Goal: Information Seeking & Learning: Learn about a topic

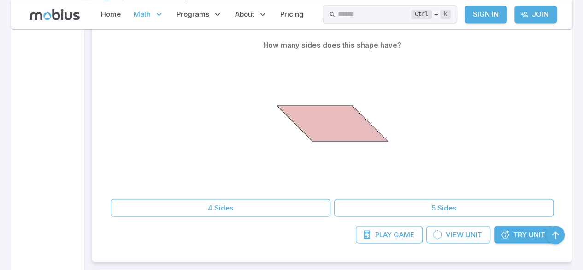
scroll to position [820, 0]
click at [524, 237] on span "Try" at bounding box center [519, 234] width 13 height 10
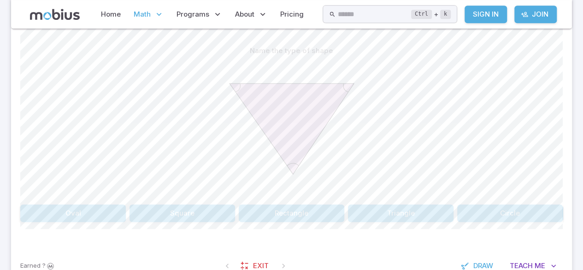
scroll to position [205, 0]
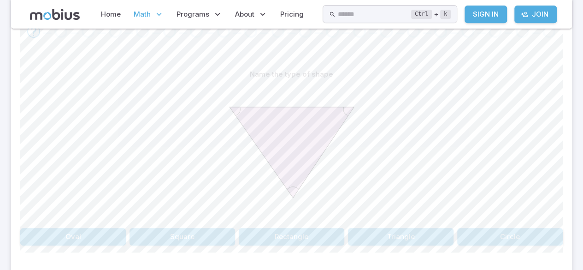
click at [420, 234] on button "Triangle" at bounding box center [401, 237] width 106 height 18
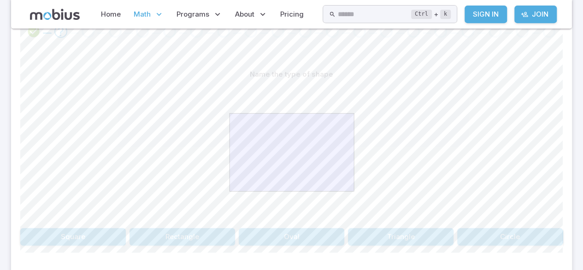
click at [175, 242] on button "Rectangle" at bounding box center [182, 237] width 106 height 18
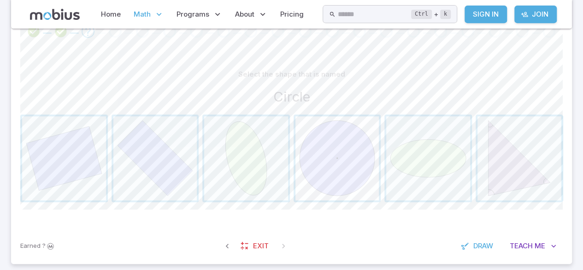
click at [328, 137] on span "button" at bounding box center [337, 158] width 84 height 84
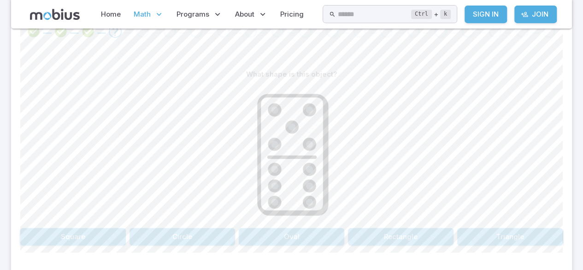
click at [427, 228] on button "Rectangle" at bounding box center [401, 237] width 106 height 18
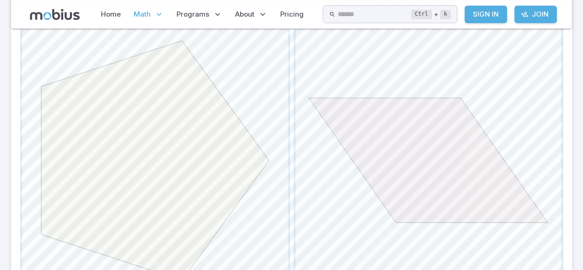
scroll to position [297, 0]
click at [475, 124] on span "button" at bounding box center [428, 157] width 266 height 266
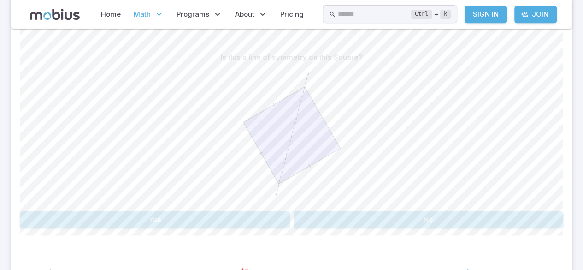
scroll to position [224, 0]
click at [59, 221] on button "Yes" at bounding box center [155, 218] width 270 height 18
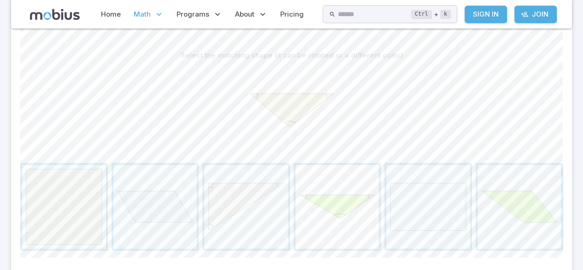
click at [355, 203] on span "button" at bounding box center [337, 206] width 84 height 84
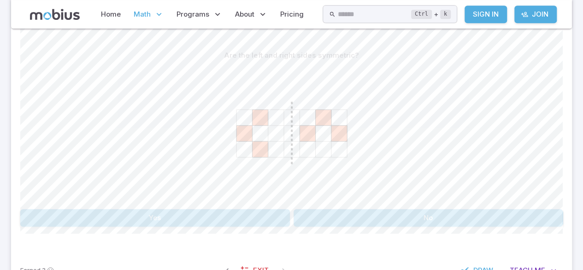
click at [356, 211] on button "No" at bounding box center [428, 218] width 270 height 18
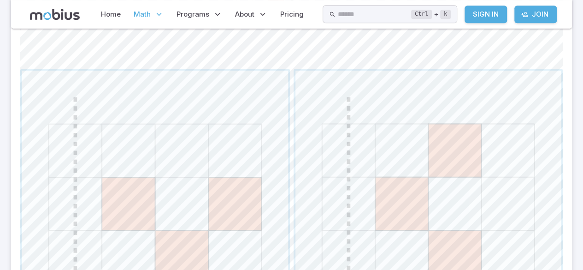
scroll to position [369, 0]
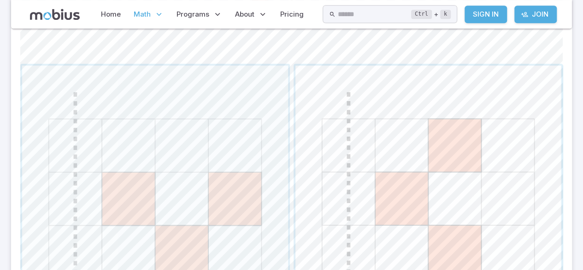
click at [469, 175] on span "button" at bounding box center [428, 198] width 266 height 266
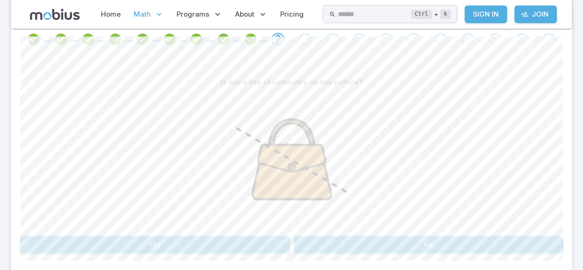
scroll to position [198, 0]
click at [167, 235] on button "Yes" at bounding box center [155, 244] width 270 height 18
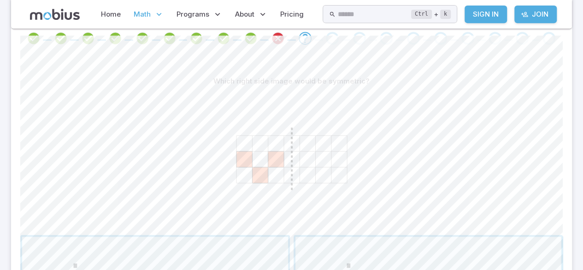
click at [580, 6] on section "Math / Grades / Grade 2 / Geometry Basics - Intro Geometry Basics - Intro Skill…" at bounding box center [291, 205] width 583 height 751
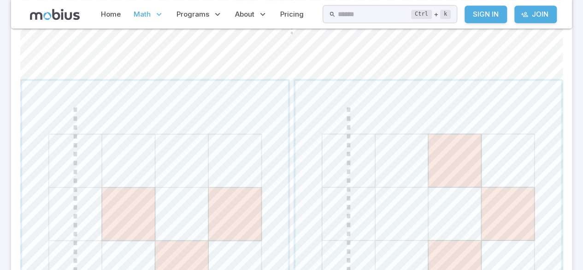
scroll to position [361, 0]
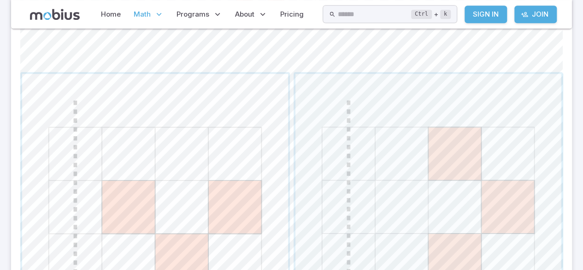
click at [248, 143] on span "button" at bounding box center [155, 207] width 266 height 266
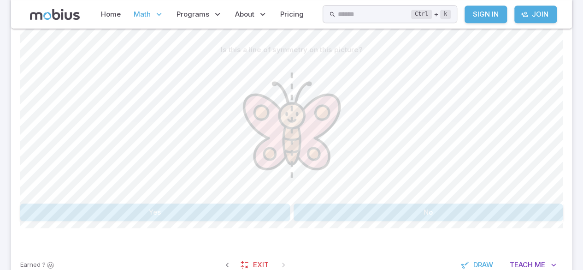
scroll to position [232, 0]
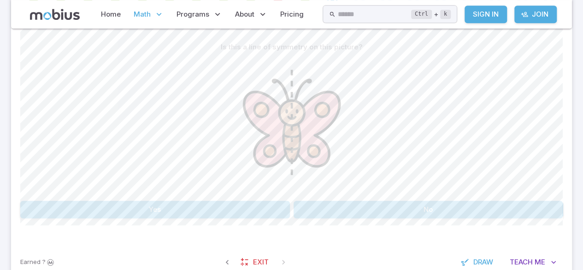
click at [187, 203] on button "Yes" at bounding box center [155, 209] width 270 height 18
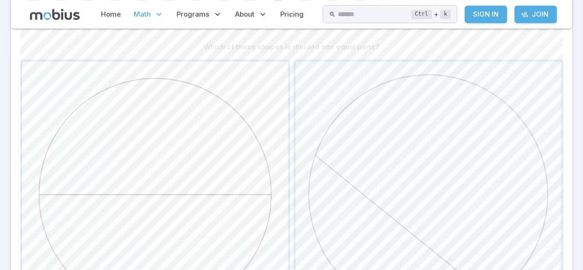
click at [153, 144] on span "button" at bounding box center [155, 194] width 266 height 266
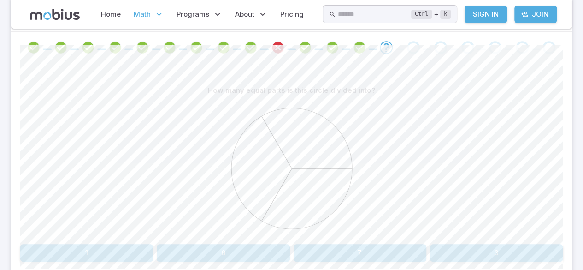
scroll to position [191, 0]
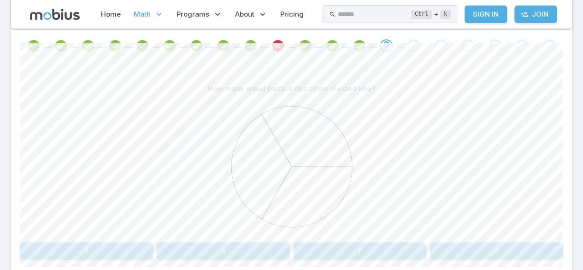
click at [489, 252] on button "3" at bounding box center [496, 251] width 133 height 18
click at [452, 251] on button "No" at bounding box center [428, 251] width 270 height 18
click at [456, 252] on button "No" at bounding box center [428, 251] width 270 height 18
click at [87, 255] on button "Yes" at bounding box center [155, 251] width 270 height 18
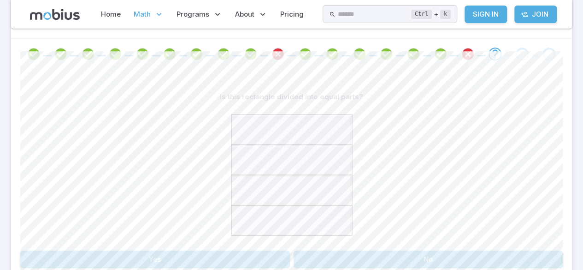
scroll to position [187, 0]
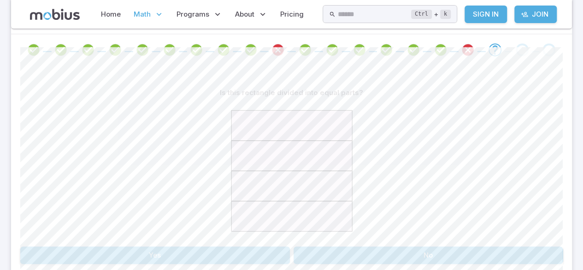
click at [50, 255] on button "Yes" at bounding box center [155, 255] width 270 height 18
click at [434, 254] on button "No" at bounding box center [428, 255] width 270 height 18
click at [229, 251] on button "3" at bounding box center [223, 255] width 133 height 18
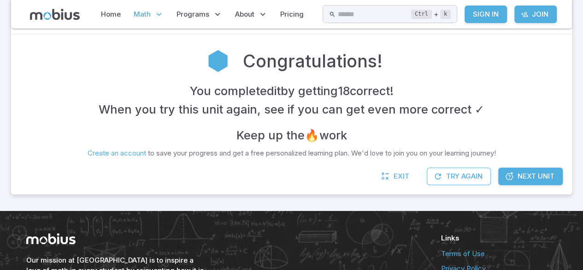
click at [147, 19] on span "Math" at bounding box center [142, 14] width 17 height 10
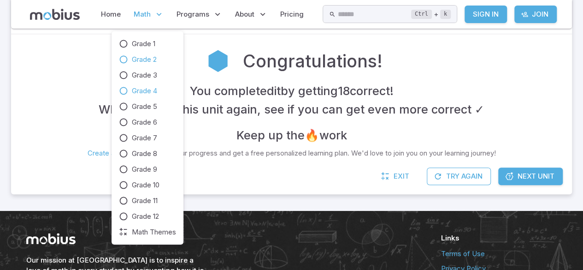
click at [147, 91] on span "Grade 4" at bounding box center [144, 91] width 25 height 10
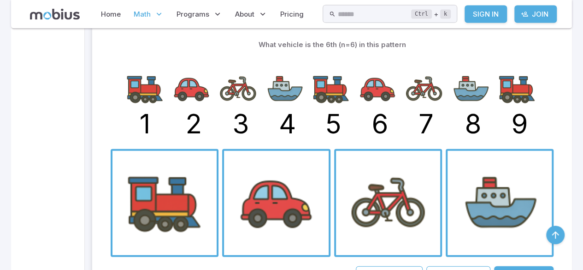
scroll to position [1059, 0]
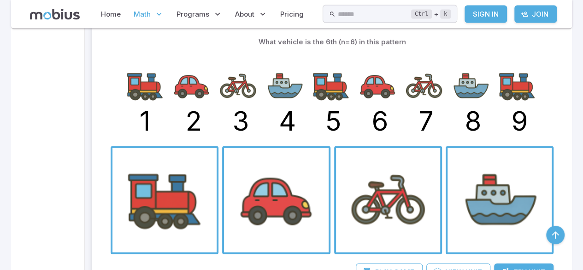
click at [281, 231] on span "button" at bounding box center [276, 200] width 104 height 104
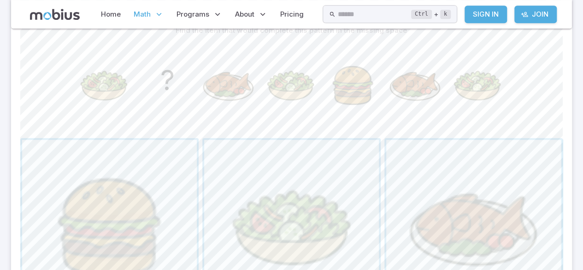
scroll to position [247, 0]
click at [127, 203] on span "button" at bounding box center [109, 228] width 175 height 175
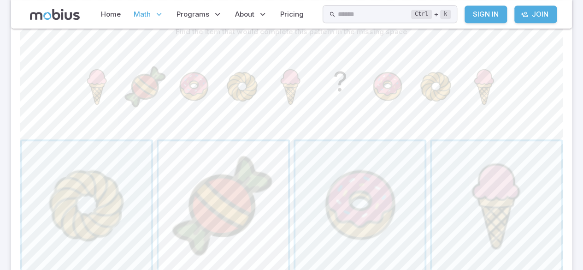
click at [243, 197] on span "button" at bounding box center [222, 205] width 129 height 129
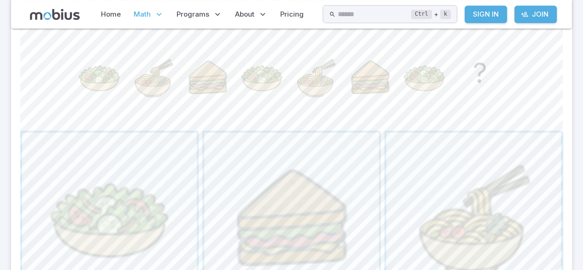
scroll to position [260, 0]
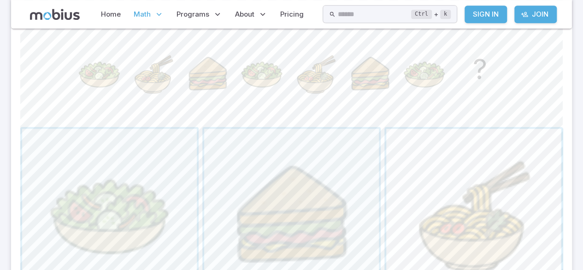
click at [504, 176] on span "button" at bounding box center [473, 216] width 175 height 175
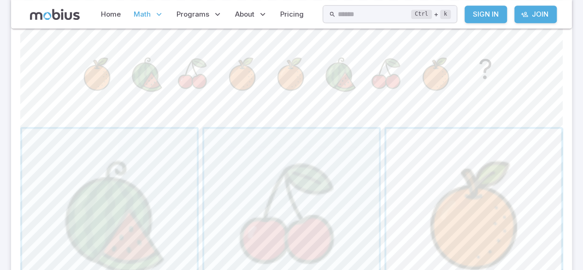
click at [488, 182] on span "button" at bounding box center [473, 216] width 175 height 175
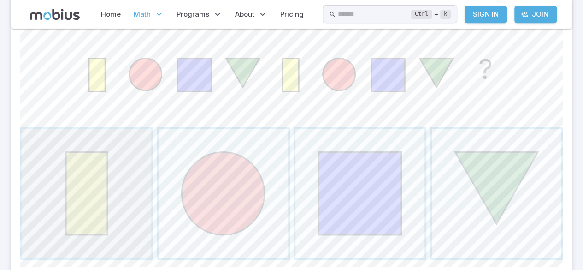
click at [92, 167] on span "button" at bounding box center [86, 193] width 129 height 129
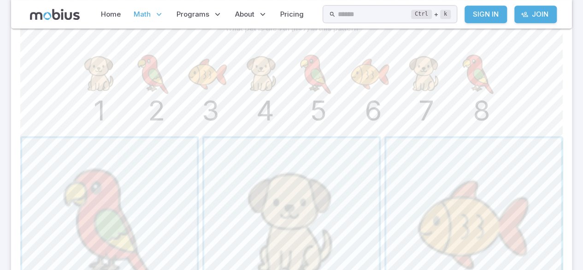
scroll to position [245, 0]
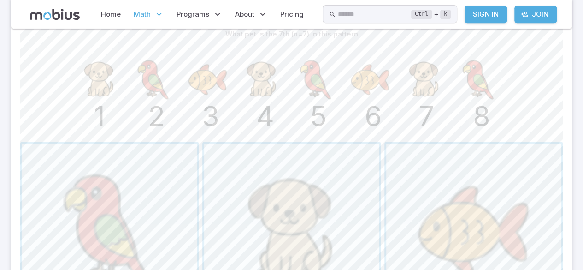
click at [144, 21] on p "Math" at bounding box center [148, 14] width 35 height 21
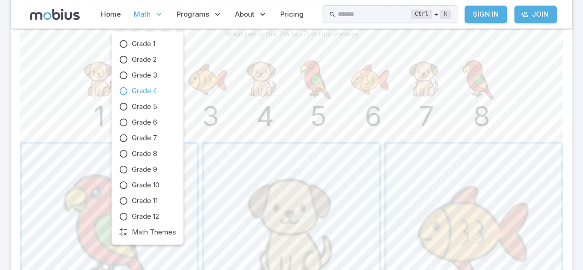
click at [141, 13] on span "Math" at bounding box center [142, 14] width 17 height 10
click at [142, 10] on span "Math" at bounding box center [142, 14] width 17 height 10
click at [211, 40] on div "What pet is the 7th (n=7) in this pattern" at bounding box center [291, 34] width 542 height 18
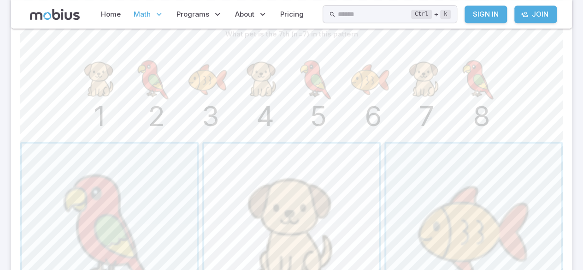
click at [344, 190] on span "button" at bounding box center [291, 230] width 175 height 175
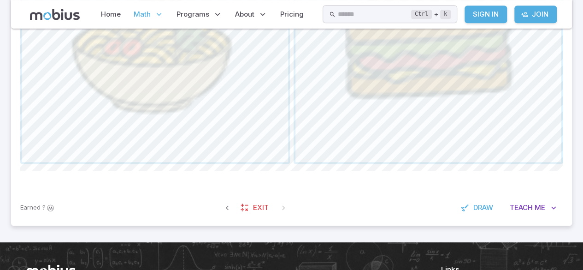
scroll to position [493, 0]
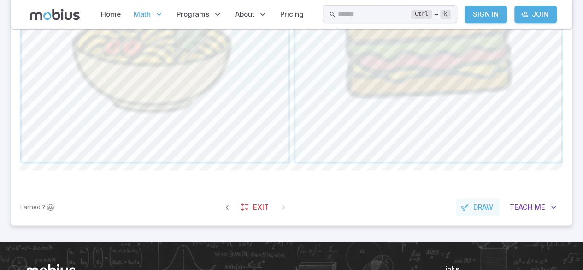
click at [484, 202] on span "Draw" at bounding box center [483, 207] width 20 height 10
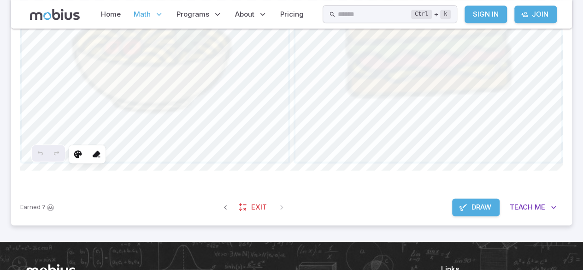
scroll to position [393, 0]
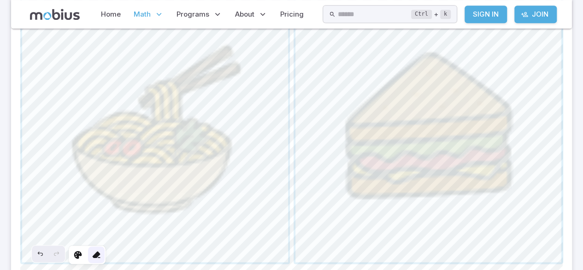
click at [95, 260] on div at bounding box center [96, 254] width 17 height 17
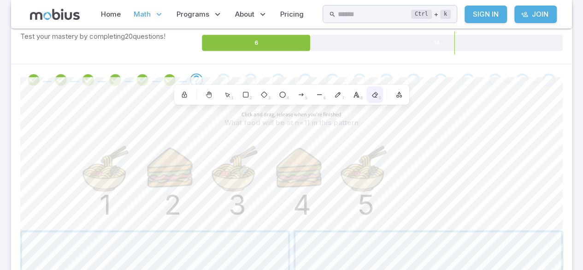
click at [374, 94] on icon at bounding box center [374, 94] width 5 height 5
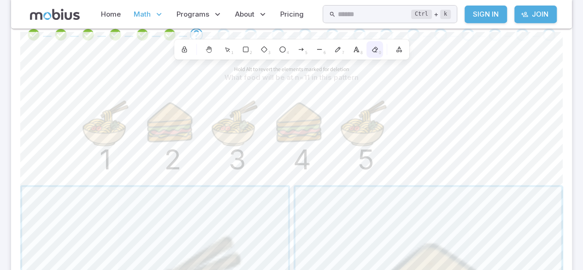
scroll to position [438, 0]
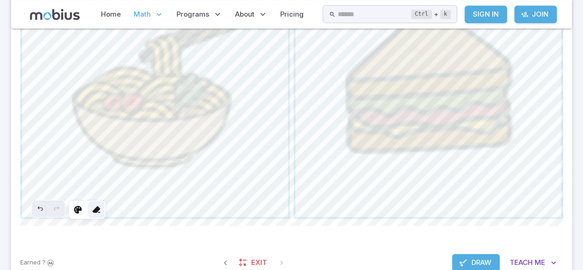
click at [100, 206] on icon at bounding box center [96, 209] width 9 height 9
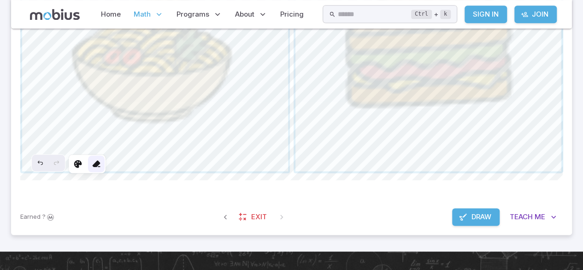
scroll to position [484, 0]
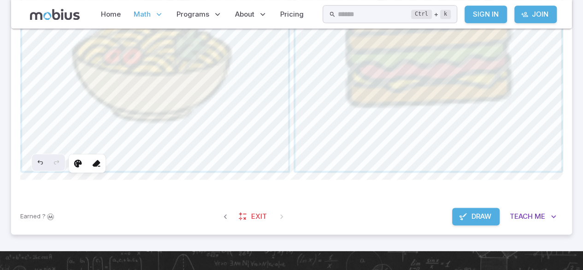
click at [471, 211] on span "Draw" at bounding box center [481, 216] width 20 height 10
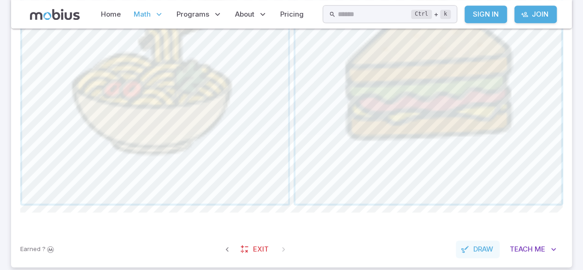
scroll to position [451, 0]
click at [203, 118] on span "button" at bounding box center [155, 70] width 266 height 266
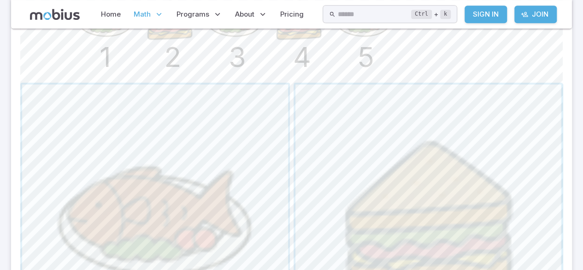
scroll to position [592, 0]
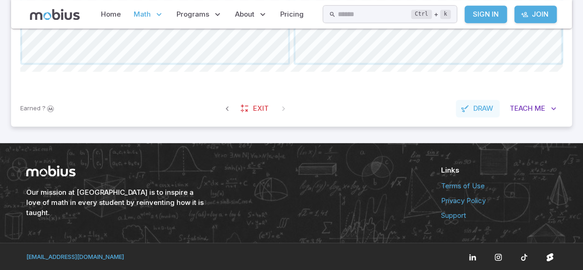
click at [487, 110] on span "Draw" at bounding box center [483, 108] width 20 height 10
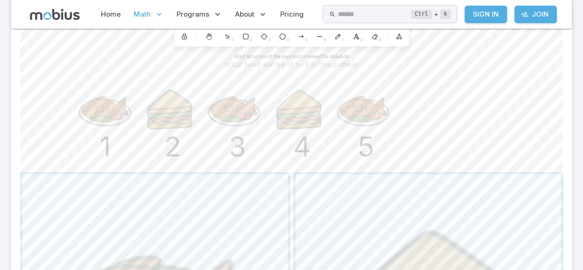
scroll to position [451, 0]
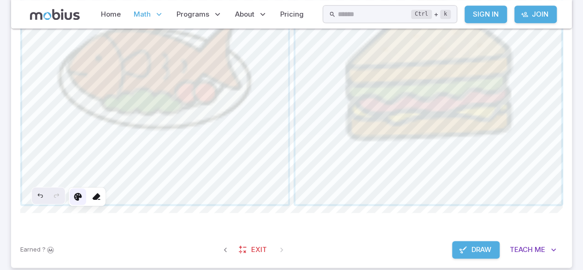
click at [76, 197] on icon at bounding box center [77, 196] width 9 height 9
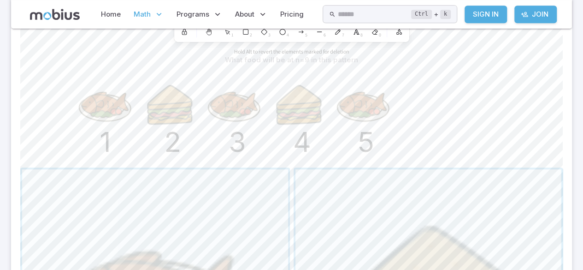
scroll to position [218, 0]
click at [336, 34] on icon at bounding box center [337, 32] width 5 height 5
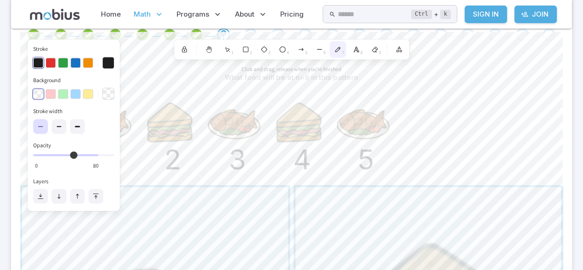
scroll to position [200, 0]
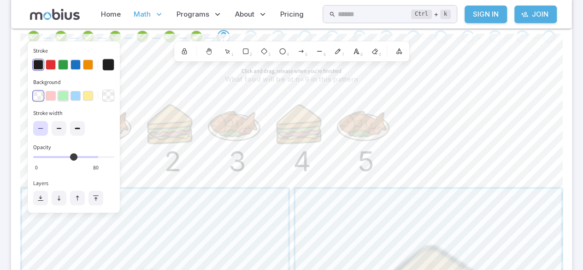
click at [66, 99] on button "button" at bounding box center [63, 96] width 10 height 10
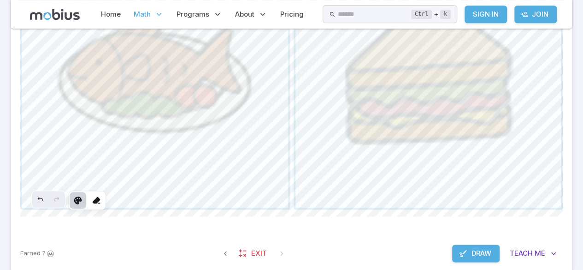
scroll to position [451, 0]
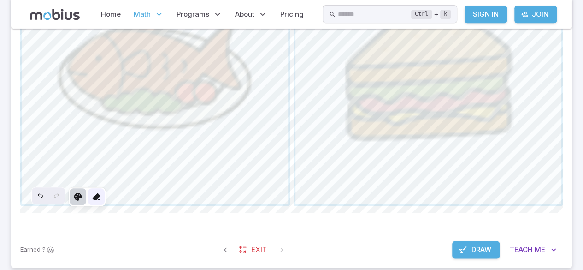
click at [99, 197] on icon at bounding box center [96, 196] width 9 height 9
click at [80, 197] on icon at bounding box center [77, 196] width 9 height 9
click at [96, 196] on icon at bounding box center [96, 196] width 9 height 9
click at [486, 249] on span "Draw" at bounding box center [481, 249] width 20 height 10
click at [487, 249] on span "Draw" at bounding box center [483, 249] width 20 height 10
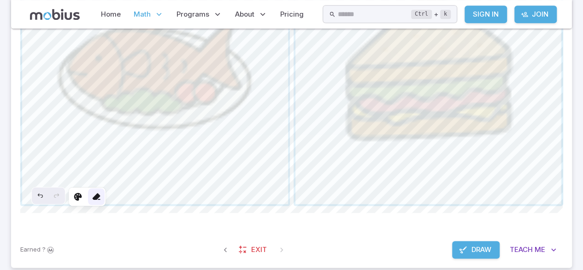
click at [98, 195] on icon at bounding box center [96, 196] width 9 height 9
click at [39, 196] on icon "Undo" at bounding box center [39, 195] width 7 height 7
click at [41, 194] on icon "Undo" at bounding box center [40, 195] width 5 height 4
click at [38, 200] on div "Undo" at bounding box center [40, 195] width 17 height 17
click at [40, 193] on icon "Undo" at bounding box center [40, 195] width 5 height 4
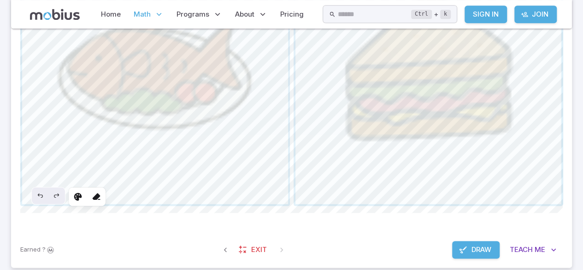
click at [487, 251] on span "Draw" at bounding box center [481, 249] width 20 height 10
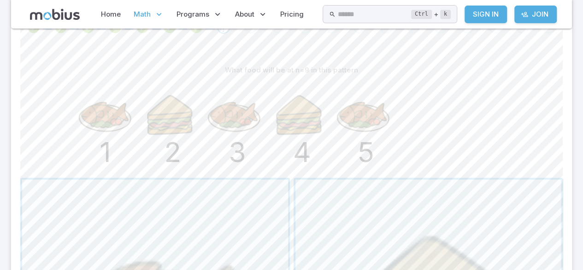
scroll to position [209, 0]
click at [533, 149] on div "1 2 3 4 5" at bounding box center [291, 126] width 542 height 95
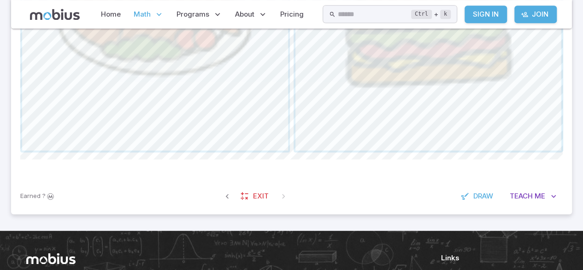
scroll to position [506, 0]
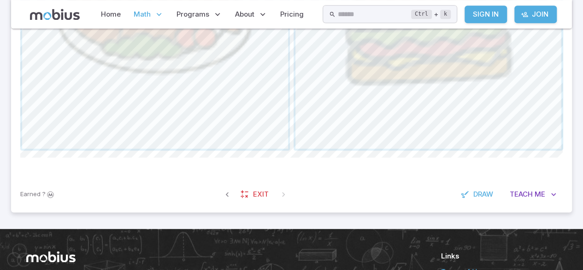
click at [50, 194] on icon "Sign In to earn Mobius dollars" at bounding box center [51, 193] width 10 height 9
click at [473, 199] on button "Draw" at bounding box center [478, 194] width 44 height 18
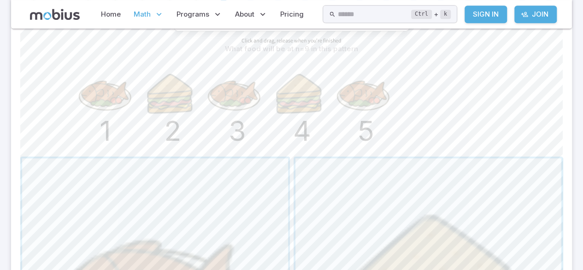
scroll to position [451, 0]
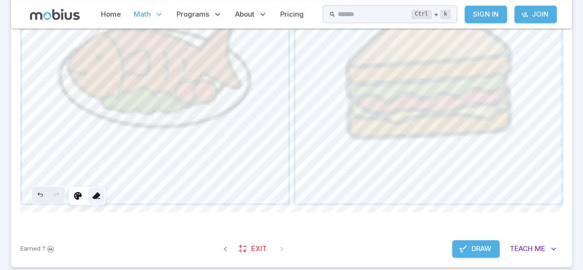
click at [96, 200] on div at bounding box center [96, 195] width 17 height 17
click at [98, 193] on icon at bounding box center [96, 195] width 9 height 9
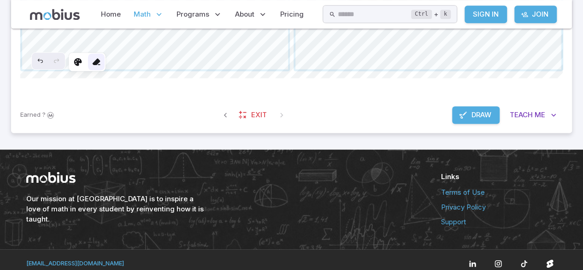
scroll to position [592, 0]
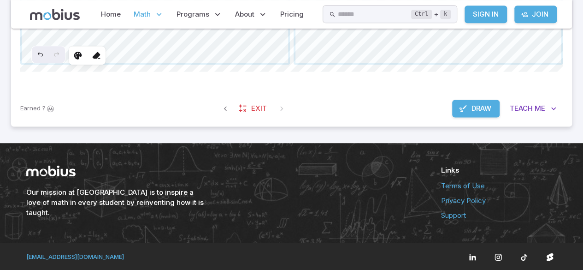
click at [467, 105] on button "Draw" at bounding box center [475, 109] width 47 height 18
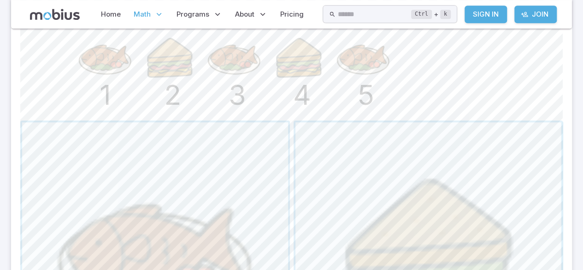
scroll to position [267, 0]
click at [222, 207] on span "button" at bounding box center [155, 255] width 266 height 266
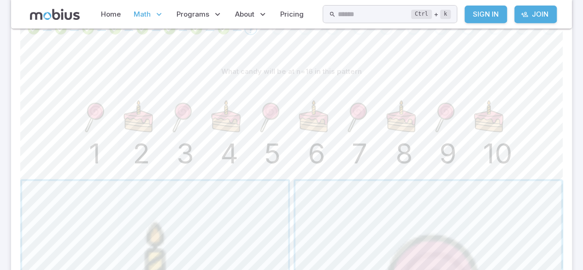
scroll to position [208, 0]
click at [92, 167] on text "1" at bounding box center [95, 152] width 12 height 33
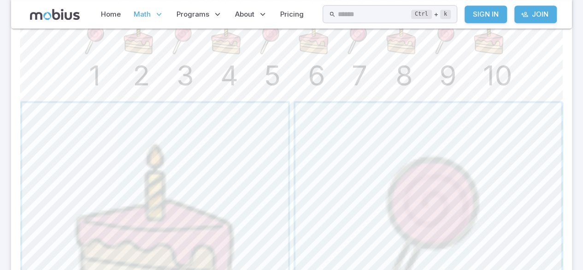
scroll to position [308, 0]
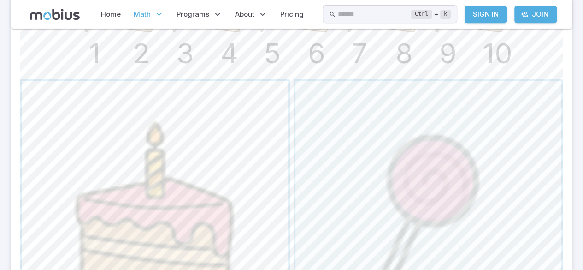
click at [103, 158] on span "button" at bounding box center [155, 214] width 266 height 266
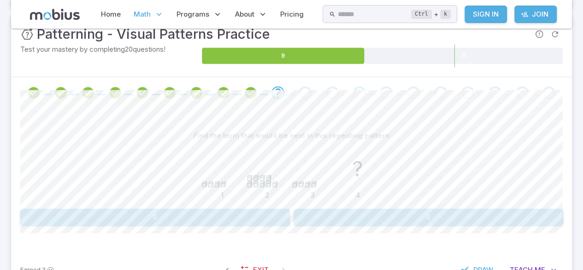
scroll to position [145, 0]
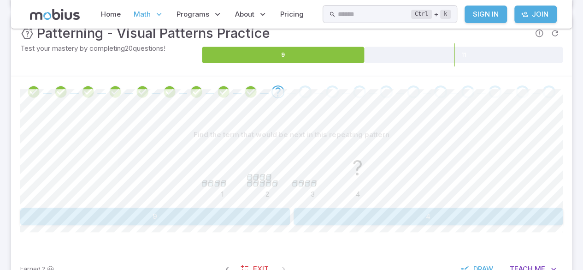
click at [92, 167] on div "1 2 3 ? 4" at bounding box center [291, 173] width 542 height 60
click at [252, 214] on button "9" at bounding box center [155, 216] width 270 height 18
click at [476, 216] on button "11, 9, 7, 5" at bounding box center [428, 216] width 270 height 18
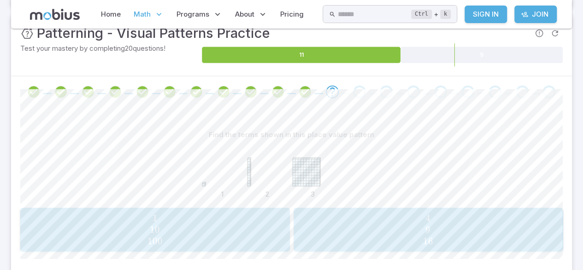
click at [252, 231] on span "1 10 100" at bounding box center [155, 229] width 264 height 35
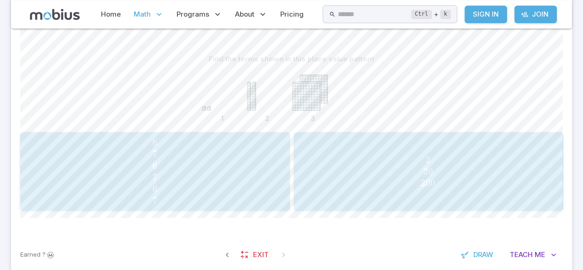
scroll to position [220, 0]
click at [405, 169] on span "2 20 200" at bounding box center [428, 171] width 264 height 35
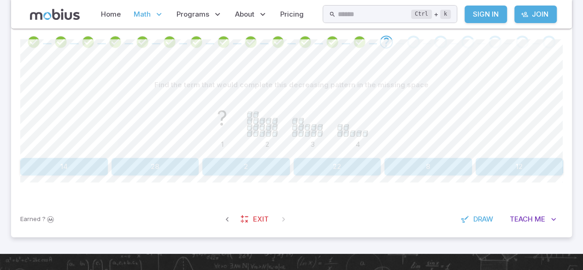
scroll to position [195, 0]
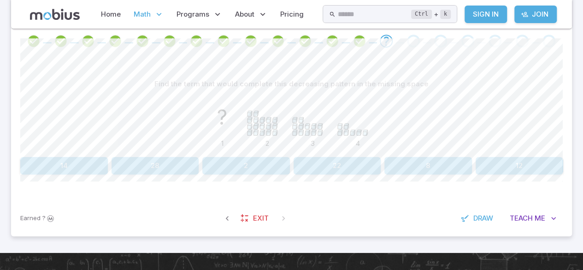
click at [158, 167] on button "28" at bounding box center [155, 166] width 88 height 18
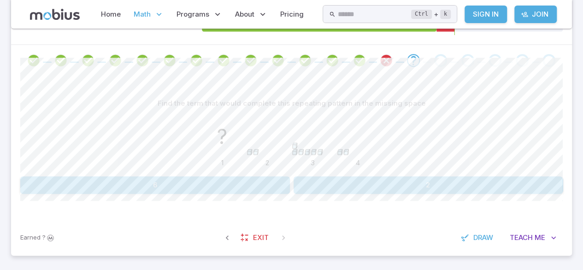
scroll to position [176, 0]
click at [330, 182] on button "2" at bounding box center [428, 185] width 270 height 18
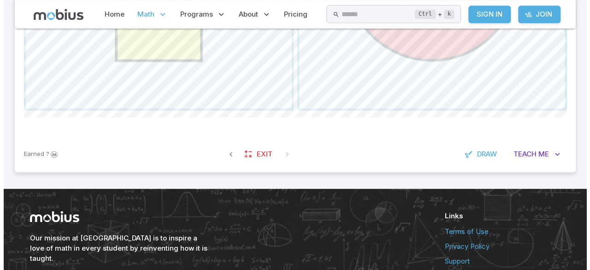
scroll to position [592, 0]
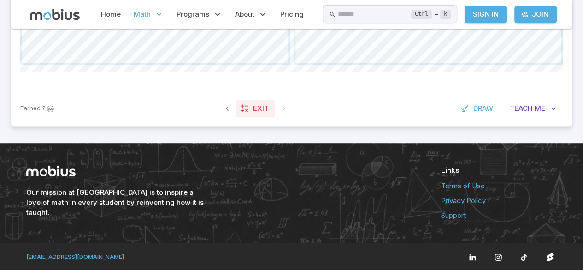
click at [259, 101] on link "Exit" at bounding box center [255, 109] width 40 height 18
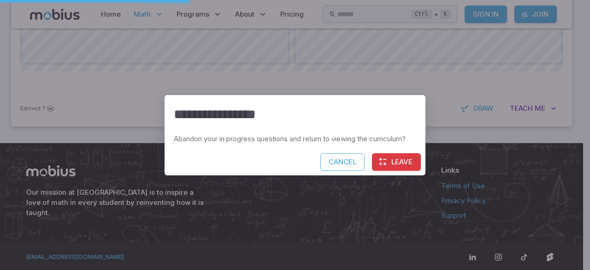
click at [405, 164] on button "Leave" at bounding box center [396, 162] width 49 height 18
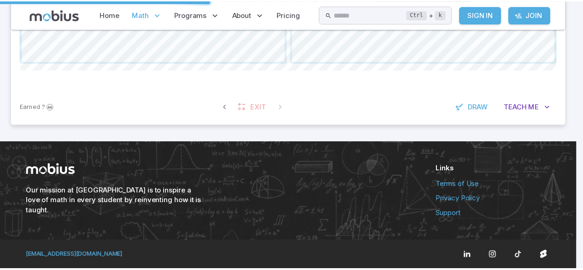
scroll to position [569, 0]
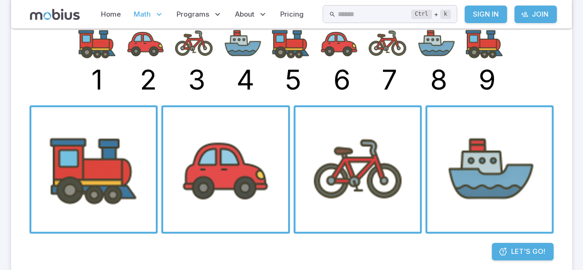
scroll to position [156, 0]
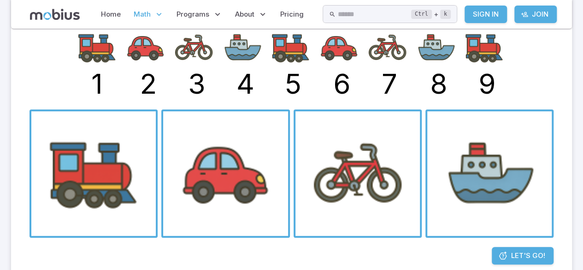
click at [521, 252] on span "Let's Go!" at bounding box center [528, 255] width 34 height 10
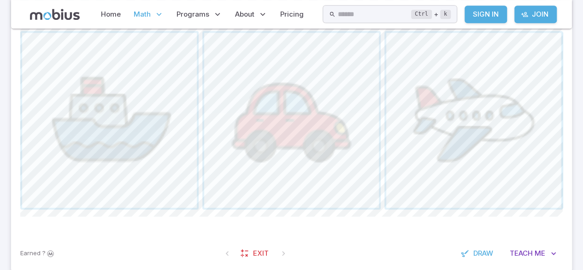
scroll to position [362, 0]
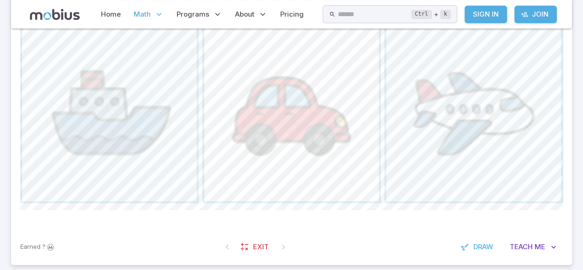
click at [289, 164] on span "button" at bounding box center [291, 113] width 175 height 175
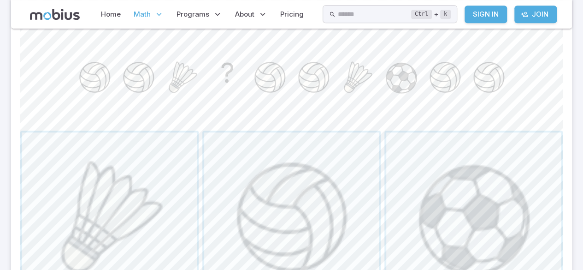
scroll to position [255, 0]
click at [502, 188] on span "button" at bounding box center [473, 220] width 175 height 175
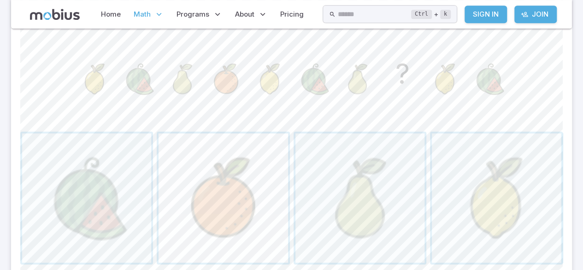
click at [249, 200] on span "button" at bounding box center [222, 197] width 129 height 129
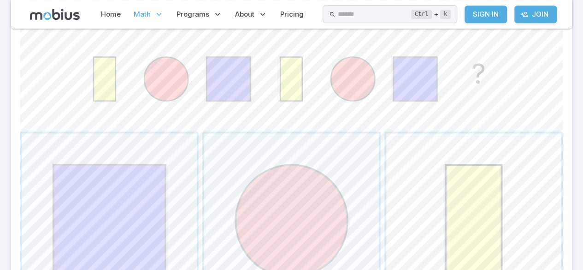
click at [463, 205] on span "button" at bounding box center [473, 220] width 175 height 175
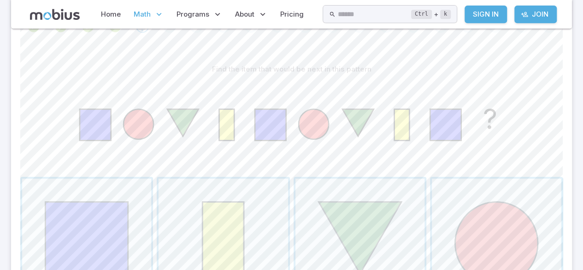
scroll to position [211, 0]
click at [503, 214] on span "button" at bounding box center [496, 241] width 129 height 129
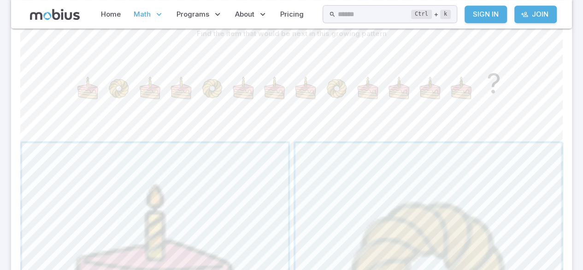
scroll to position [245, 0]
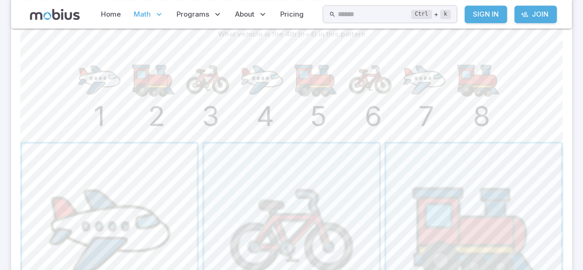
click at [114, 216] on span "button" at bounding box center [109, 230] width 175 height 175
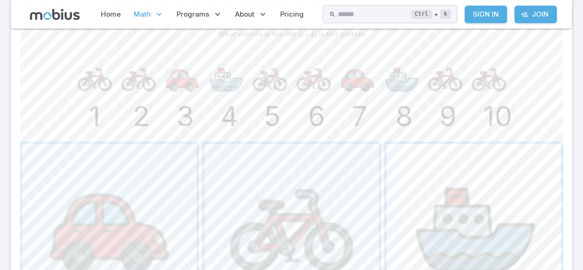
click at [426, 202] on span "button" at bounding box center [473, 230] width 175 height 175
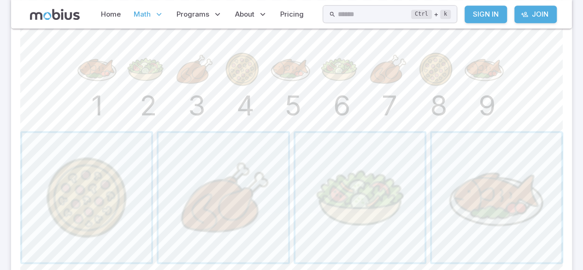
scroll to position [218, 0]
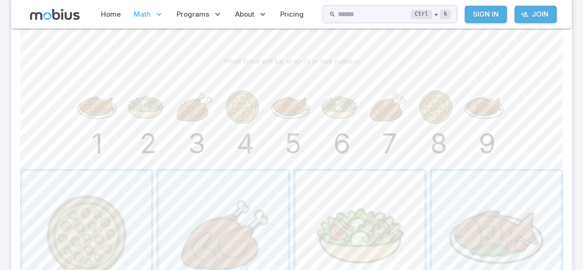
click at [404, 200] on span "button" at bounding box center [359, 234] width 129 height 129
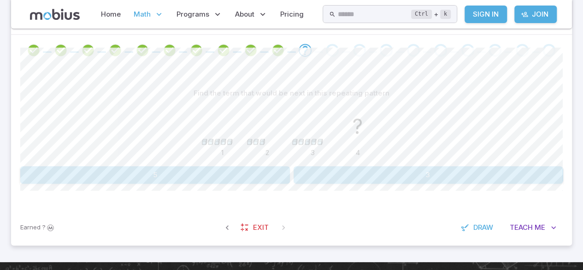
scroll to position [186, 0]
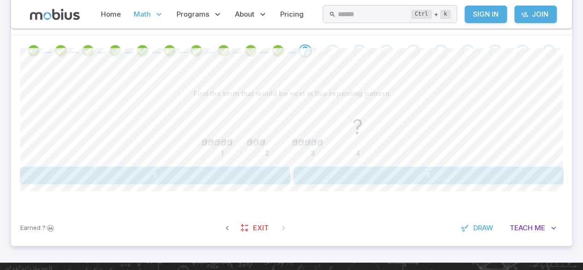
click at [481, 176] on button "3" at bounding box center [428, 175] width 270 height 18
click at [223, 173] on button "2, 5, 8, 11" at bounding box center [155, 175] width 270 height 18
click at [440, 168] on button "100" at bounding box center [428, 175] width 88 height 18
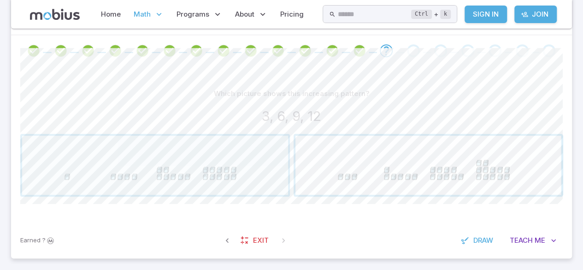
click at [439, 154] on span "button" at bounding box center [428, 164] width 266 height 59
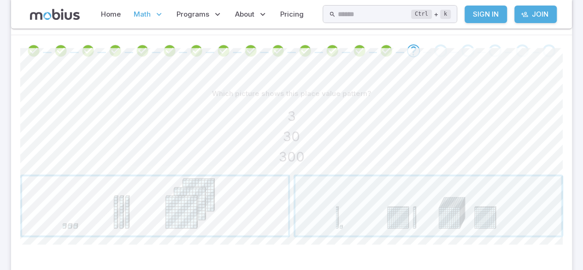
click at [228, 217] on span "button" at bounding box center [155, 205] width 266 height 59
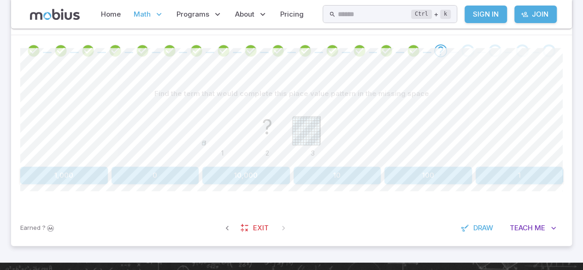
click at [349, 173] on button "10" at bounding box center [337, 175] width 88 height 18
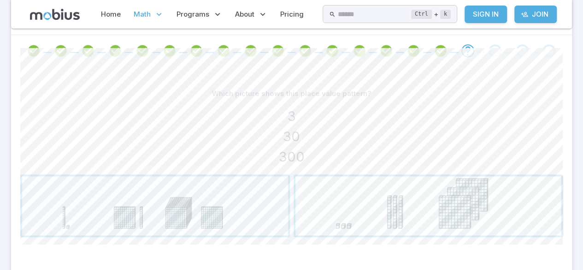
click at [392, 214] on span "button" at bounding box center [428, 205] width 266 height 59
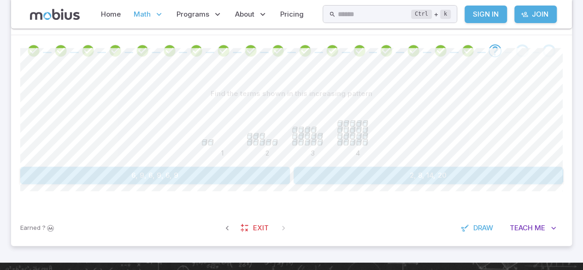
click at [514, 172] on button "2, 8, 14, 20" at bounding box center [428, 175] width 270 height 18
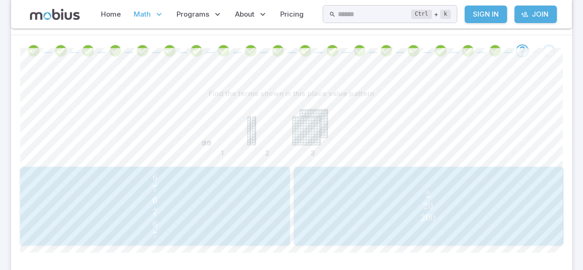
click at [491, 197] on span "2 20 200" at bounding box center [428, 205] width 264 height 35
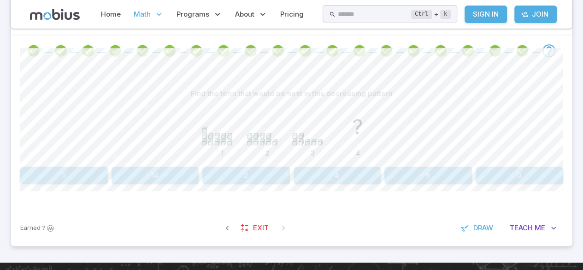
click at [65, 177] on button "5" at bounding box center [64, 175] width 88 height 18
